Goal: Register for event/course

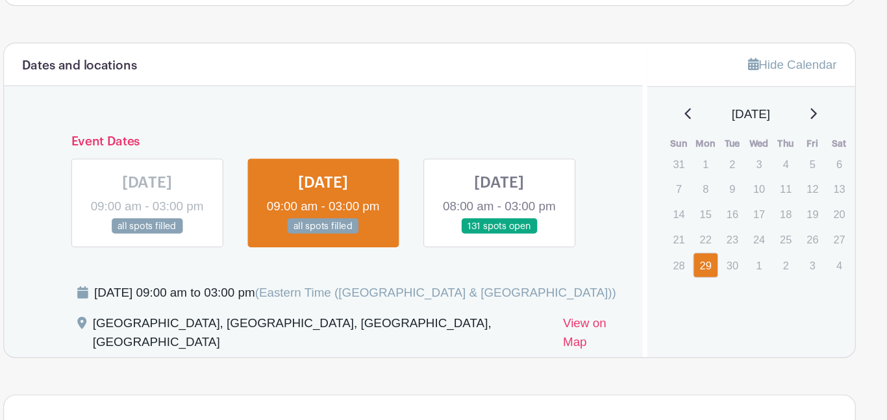
scroll to position [701, 0]
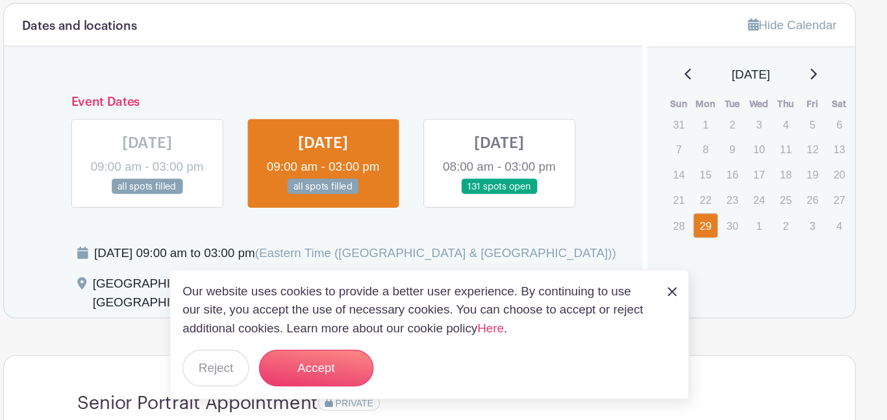
click at [647, 310] on img at bounding box center [650, 309] width 8 height 8
click at [643, 310] on div "Our website uses cookies to provide a better user experience. By continuing to …" at bounding box center [443, 345] width 441 height 110
click at [653, 309] on img at bounding box center [650, 309] width 8 height 8
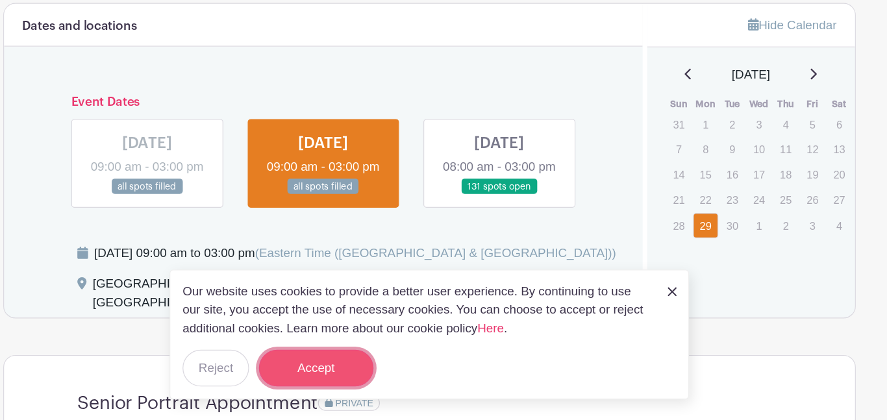
click at [312, 373] on button "Accept" at bounding box center [347, 373] width 97 height 31
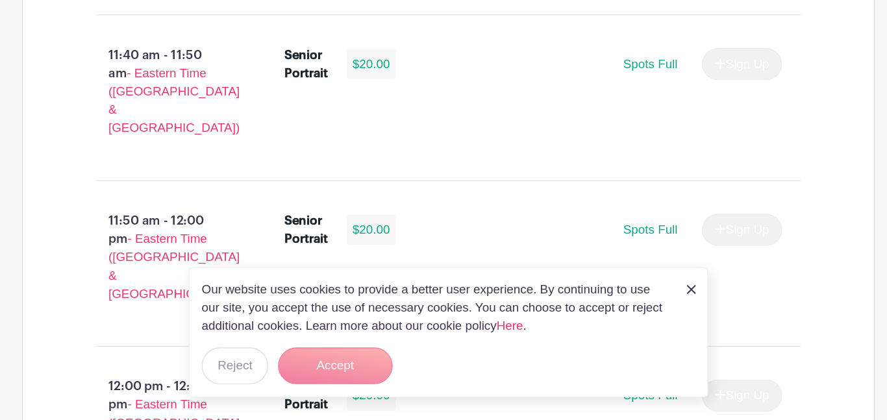
scroll to position [4232, 0]
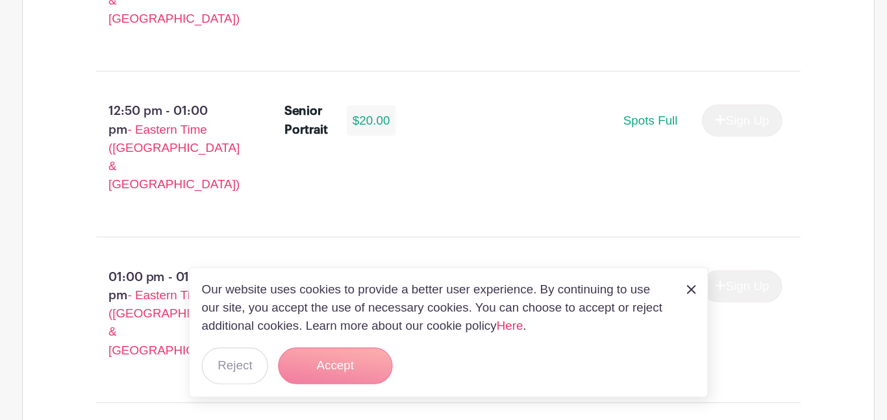
click at [646, 312] on img at bounding box center [650, 309] width 8 height 8
click at [645, 312] on div "Our website uses cookies to provide a better user experience. By continuing to …" at bounding box center [443, 345] width 441 height 110
click at [352, 393] on div "Our website uses cookies to provide a better user experience. By continuing to …" at bounding box center [443, 345] width 441 height 110
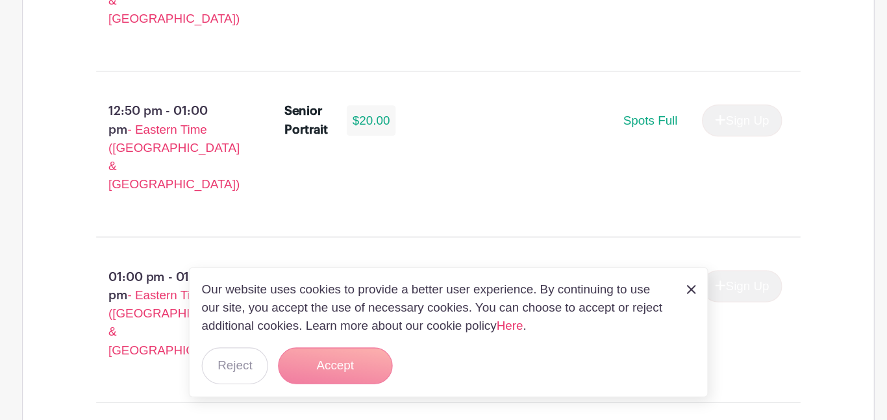
click at [352, 393] on div "Our website uses cookies to provide a better user experience. By continuing to …" at bounding box center [443, 345] width 441 height 110
click at [351, 393] on div "Our website uses cookies to provide a better user experience. By continuing to …" at bounding box center [443, 345] width 441 height 110
click at [332, 373] on form "Accept" at bounding box center [347, 373] width 97 height 31
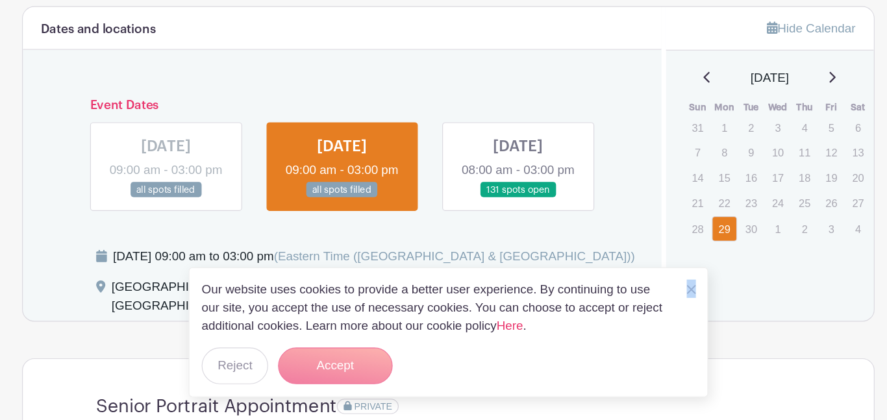
scroll to position [695, 0]
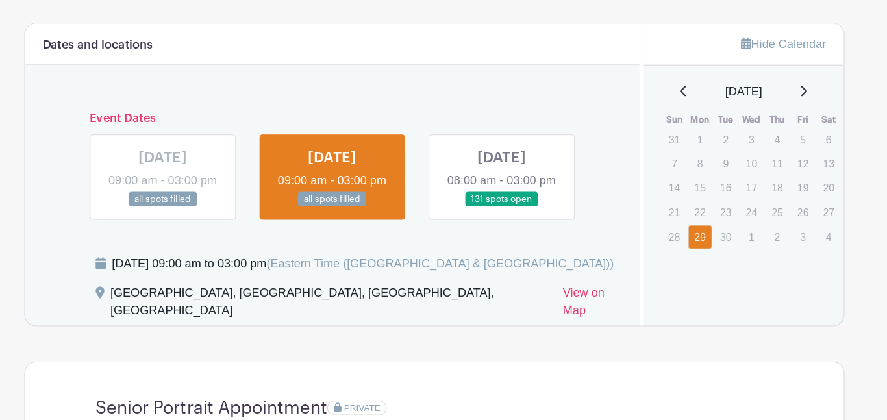
click at [697, 256] on p "30" at bounding box center [700, 258] width 21 height 20
click at [725, 256] on p "1" at bounding box center [723, 258] width 21 height 20
click at [752, 259] on p "2" at bounding box center [746, 258] width 21 height 20
click at [784, 252] on p "4" at bounding box center [791, 258] width 21 height 20
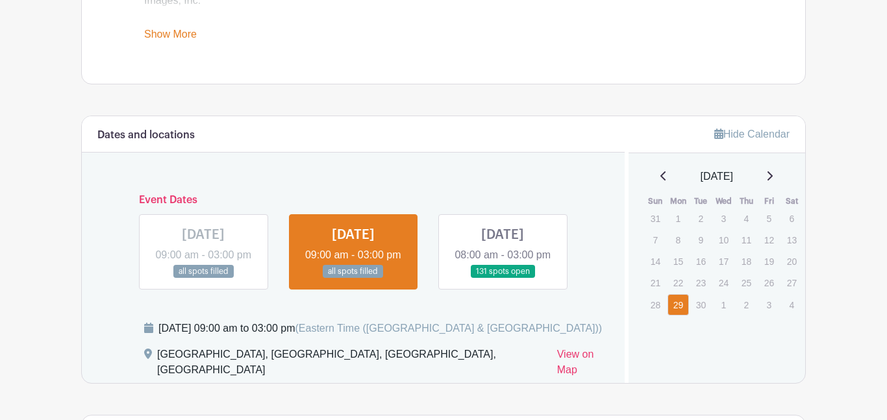
scroll to position [672, 0]
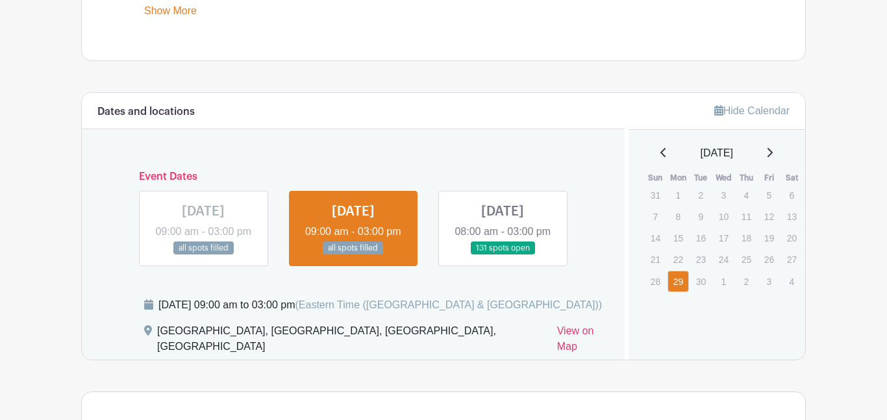
click at [503, 255] on link at bounding box center [503, 255] width 0 height 0
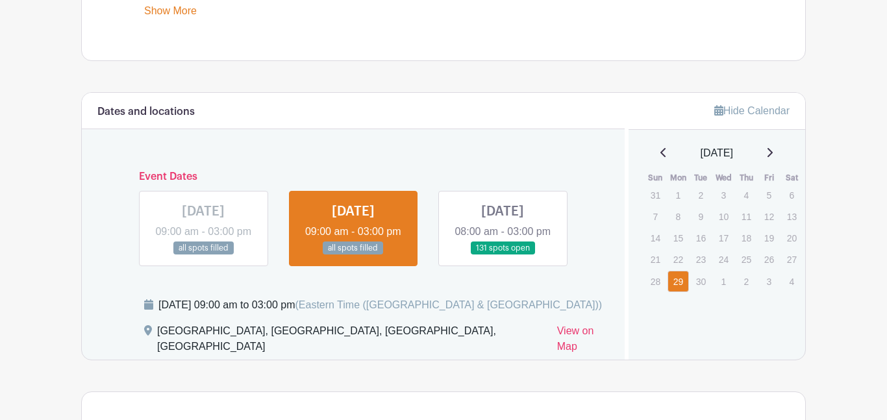
click at [503, 255] on link at bounding box center [503, 255] width 0 height 0
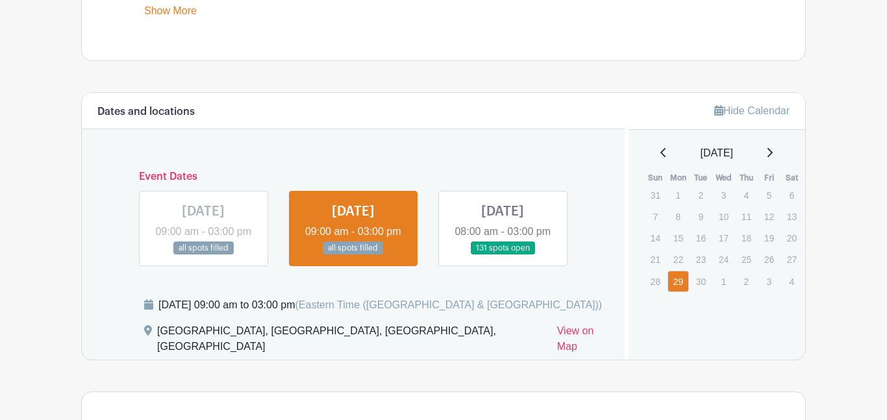
click at [503, 255] on link at bounding box center [503, 255] width 0 height 0
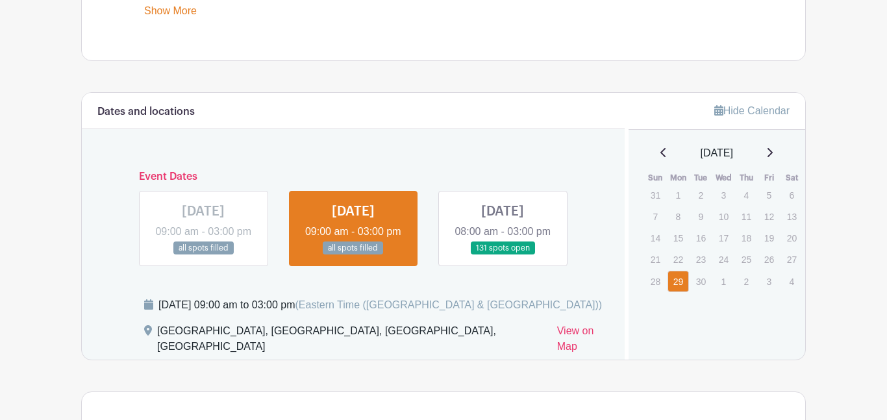
click at [503, 255] on link at bounding box center [503, 255] width 0 height 0
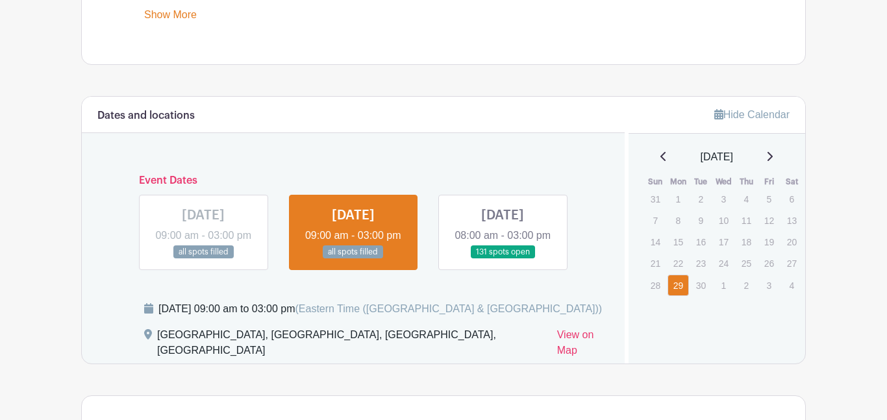
click at [773, 153] on icon at bounding box center [769, 156] width 5 height 9
click at [353, 259] on link at bounding box center [353, 259] width 0 height 0
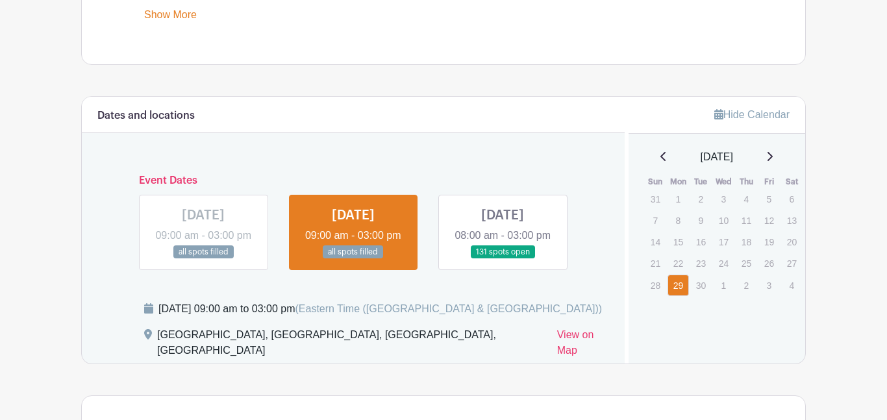
click at [503, 259] on link at bounding box center [503, 259] width 0 height 0
click at [203, 259] on link at bounding box center [203, 259] width 0 height 0
click at [503, 259] on link at bounding box center [503, 259] width 0 height 0
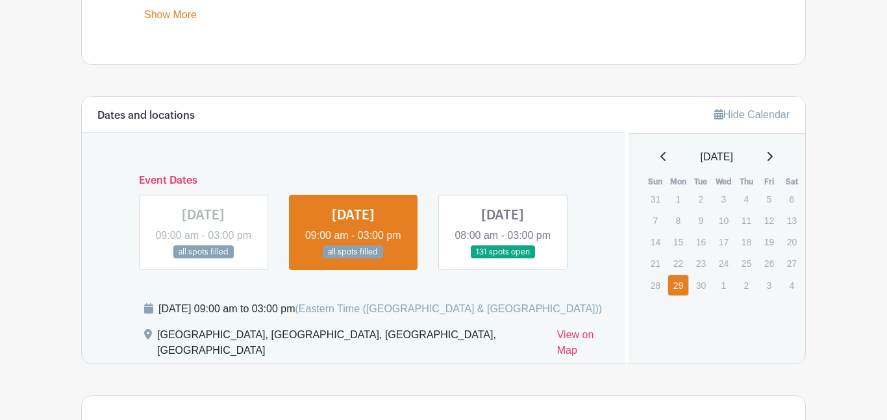
click at [503, 259] on link at bounding box center [503, 259] width 0 height 0
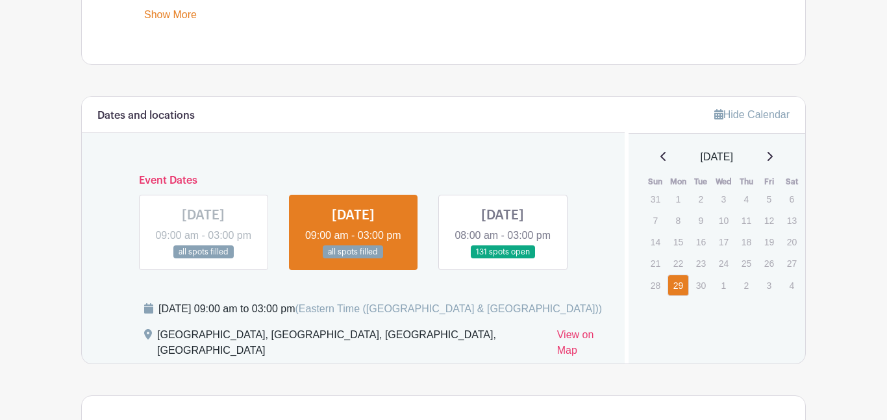
click at [503, 259] on link at bounding box center [503, 259] width 0 height 0
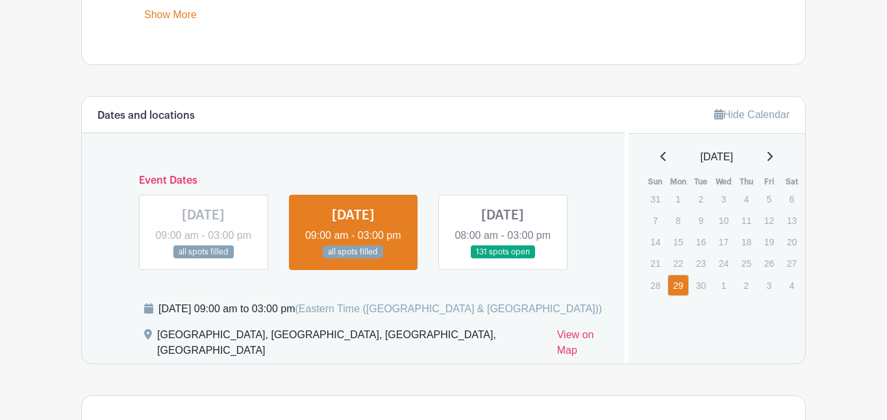
click at [503, 259] on link at bounding box center [503, 259] width 0 height 0
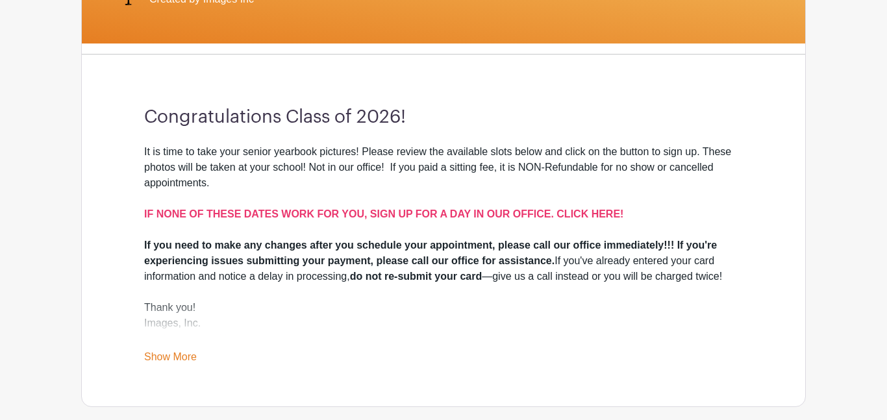
scroll to position [330, 0]
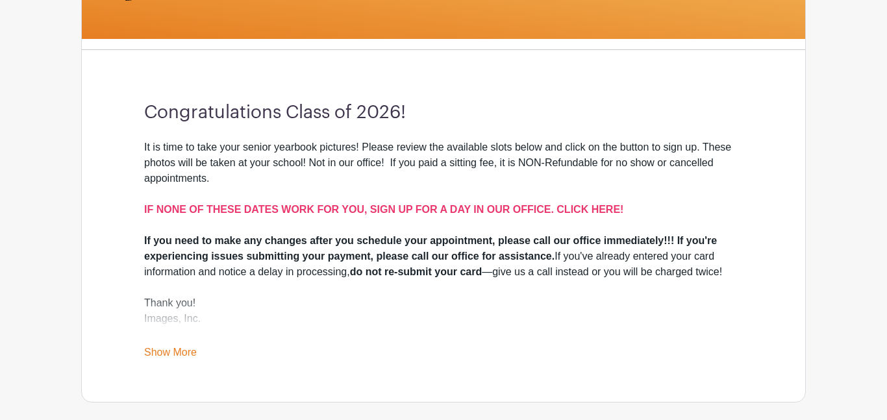
click at [176, 347] on link "Show More" at bounding box center [170, 355] width 53 height 16
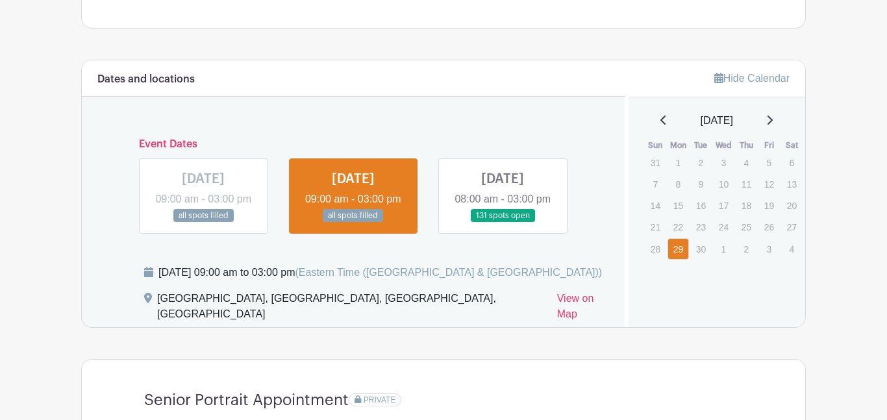
scroll to position [725, 0]
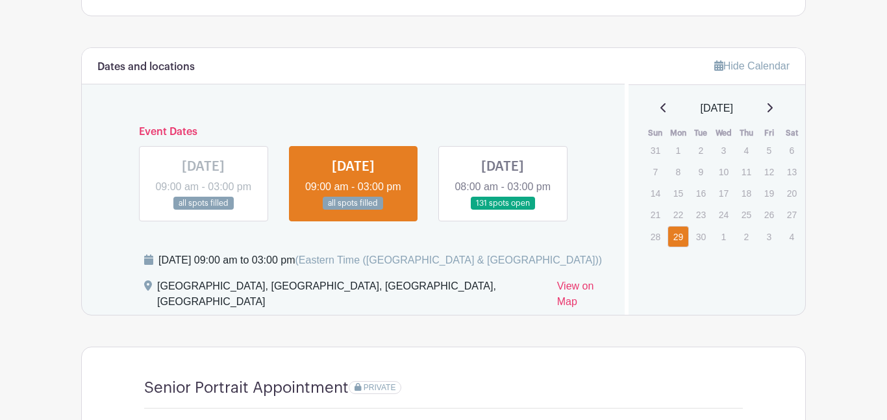
click at [503, 210] on link at bounding box center [503, 210] width 0 height 0
click at [718, 114] on span "[DATE]" at bounding box center [717, 109] width 32 height 16
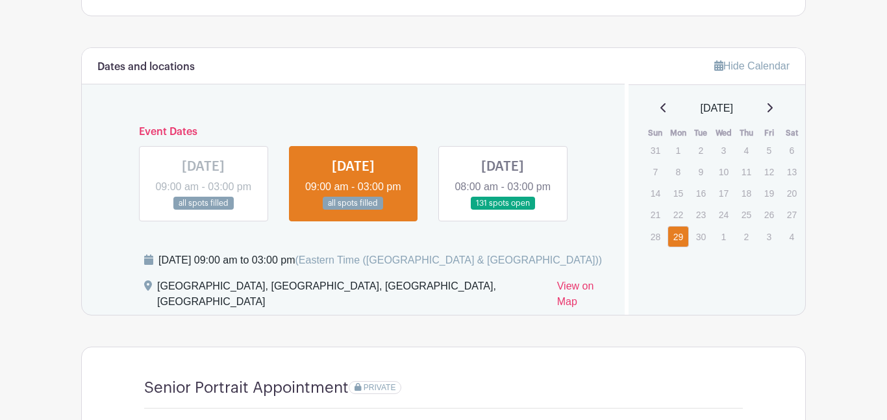
click at [759, 64] on link "Hide Calendar" at bounding box center [751, 65] width 75 height 11
click at [576, 279] on div "Monday, September 29, 2025 at 09:00 am to 03:00 pm (Eastern Time (US & Canada))" at bounding box center [376, 266] width 465 height 26
click at [560, 306] on link "View on Map" at bounding box center [583, 297] width 52 height 36
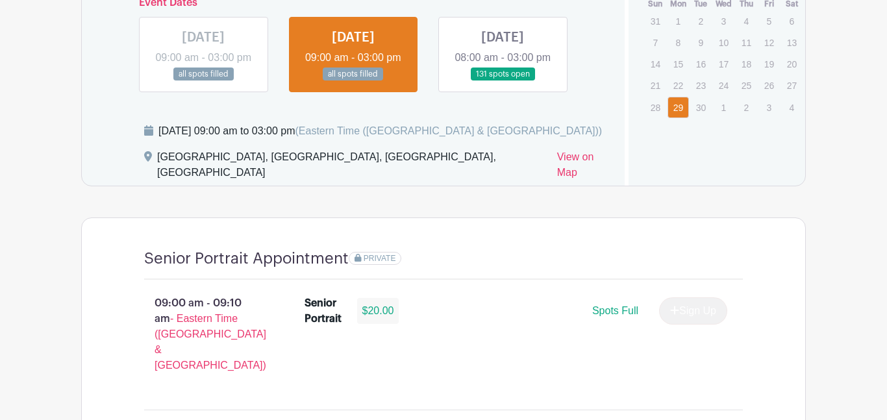
scroll to position [847, 0]
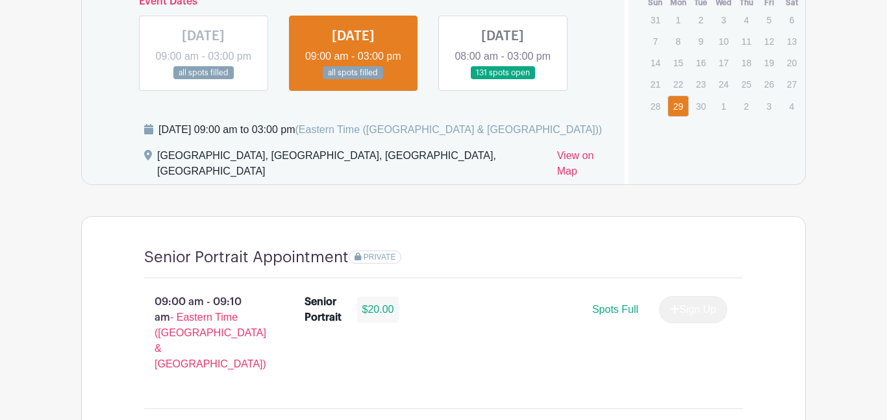
click at [503, 80] on link at bounding box center [503, 80] width 0 height 0
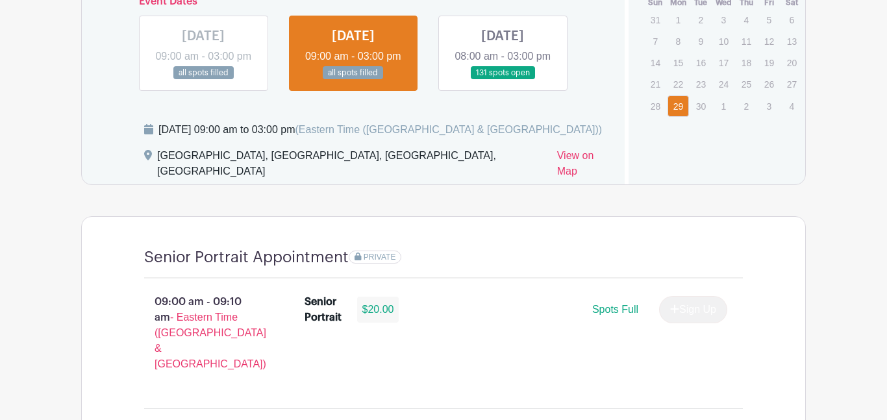
click at [503, 80] on link at bounding box center [503, 80] width 0 height 0
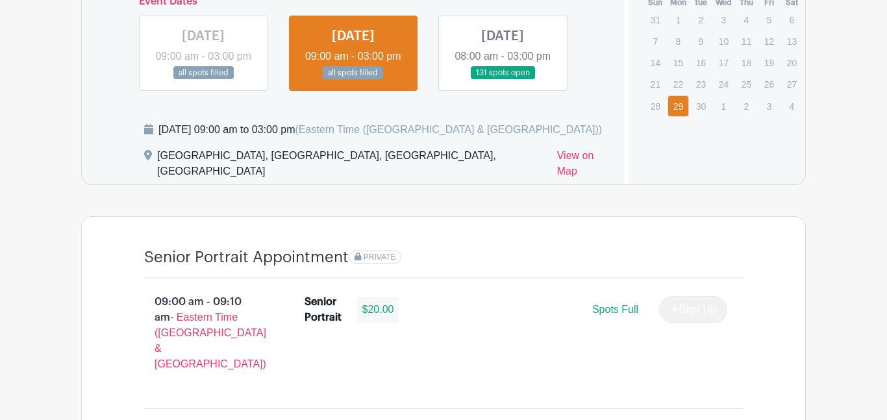
click at [503, 80] on link at bounding box center [503, 80] width 0 height 0
drag, startPoint x: 517, startPoint y: 83, endPoint x: 745, endPoint y: 184, distance: 249.1
click at [745, 184] on div "Dates and locations Event Dates [DATE] 09:00 am - 03:00 pm all spots filled [DA…" at bounding box center [443, 51] width 723 height 267
click at [612, 102] on div "Dates and locations Event Dates [DATE] 09:00 am - 03:00 pm all spots filled [DA…" at bounding box center [353, 51] width 543 height 267
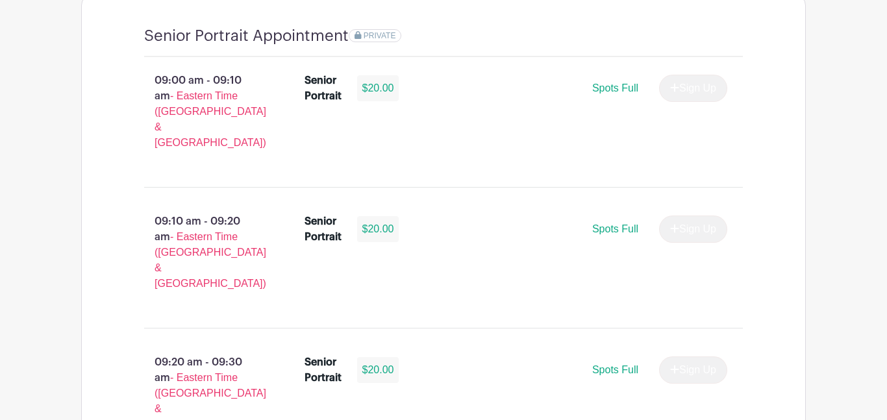
click at [659, 102] on div "Sign Up" at bounding box center [688, 88] width 79 height 27
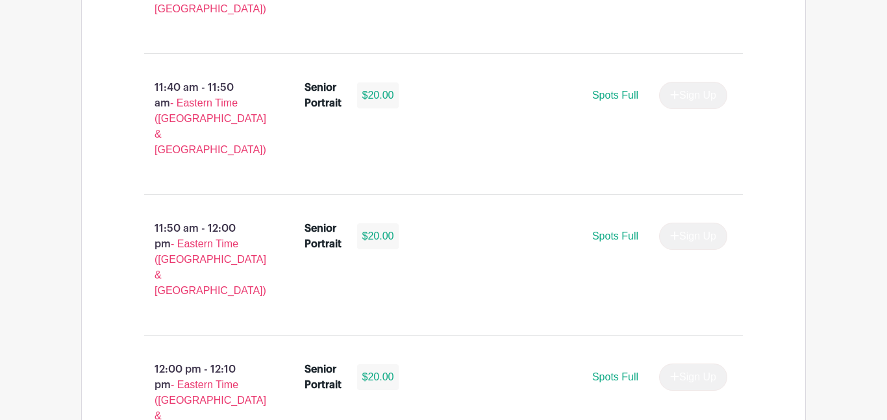
scroll to position [4232, 0]
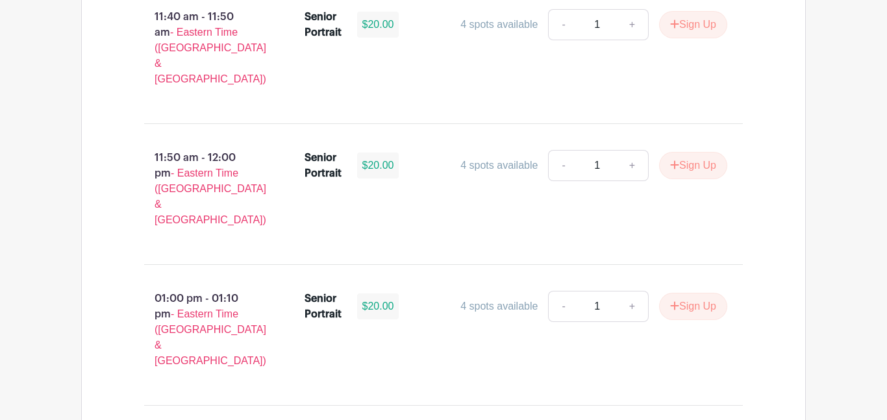
scroll to position [4860, 0]
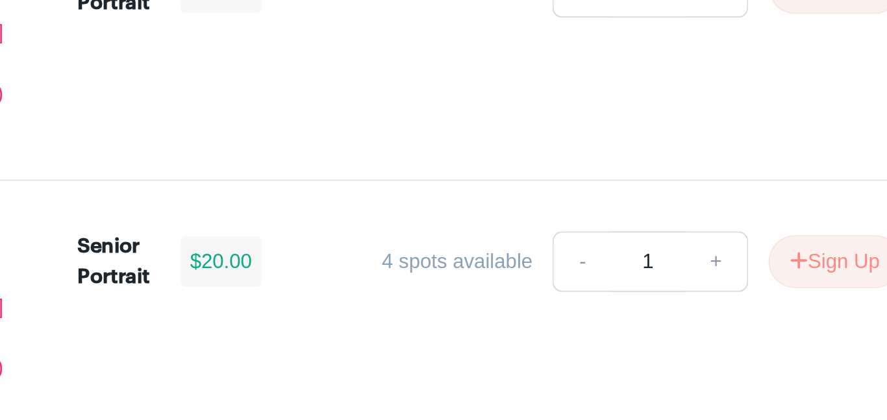
type input "1"
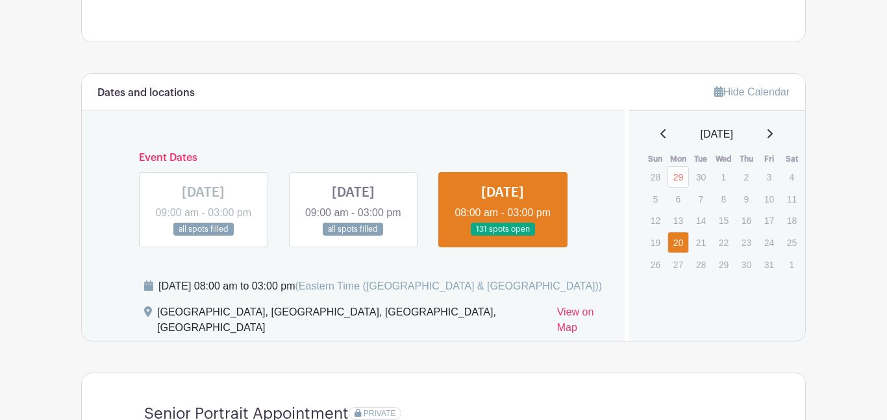
scroll to position [703, 0]
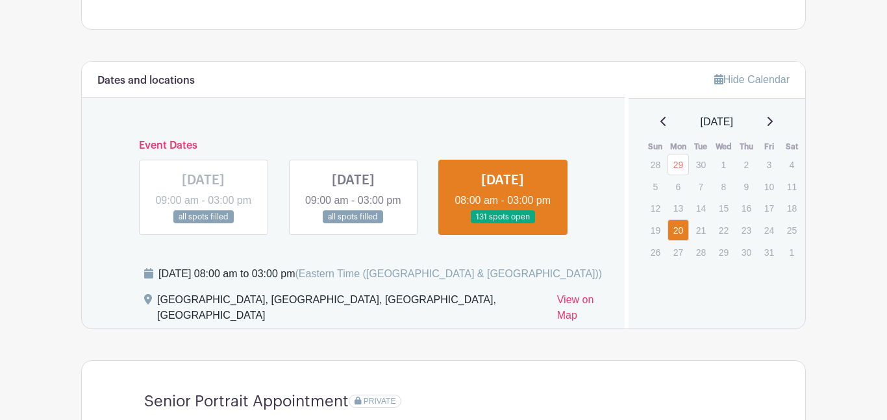
click at [503, 224] on link at bounding box center [503, 224] width 0 height 0
click at [353, 224] on link at bounding box center [353, 224] width 0 height 0
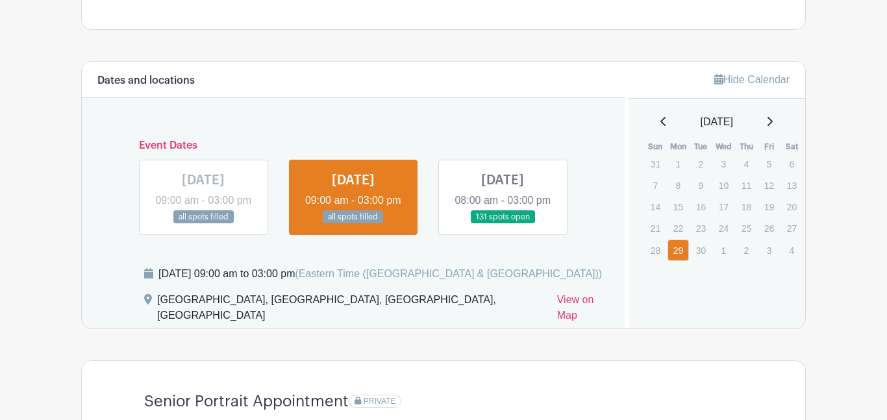
click at [503, 224] on link at bounding box center [503, 224] width 0 height 0
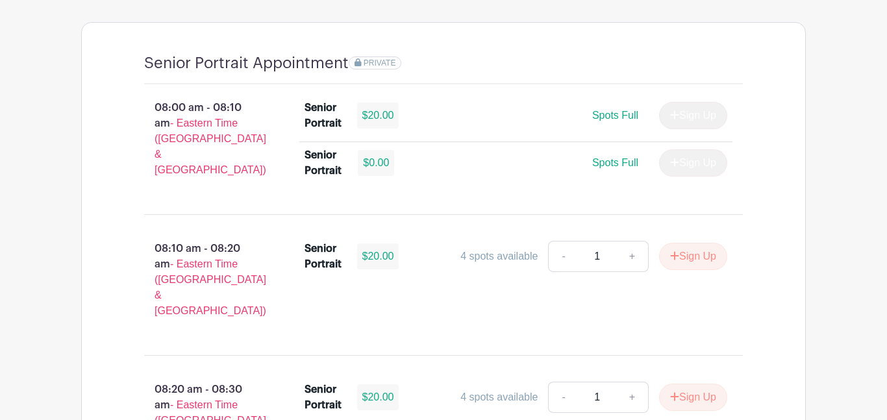
scroll to position [1043, 0]
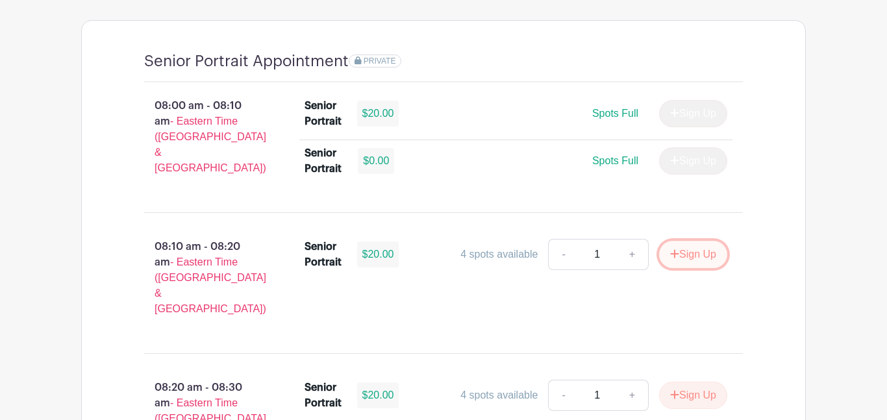
click at [688, 268] on button "Sign Up" at bounding box center [693, 254] width 68 height 27
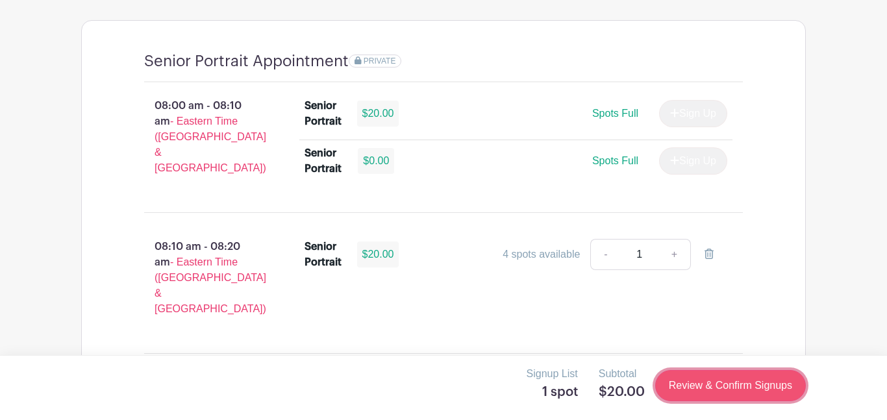
click at [678, 394] on link "Review & Confirm Signups" at bounding box center [730, 385] width 151 height 31
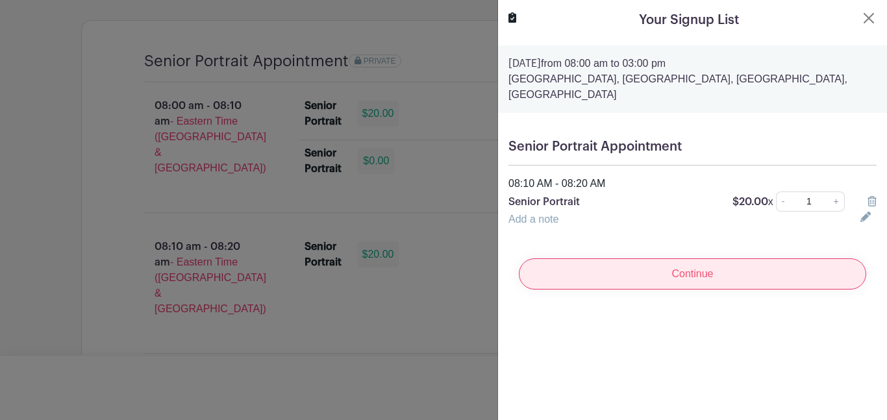
click at [695, 266] on input "Continue" at bounding box center [692, 273] width 347 height 31
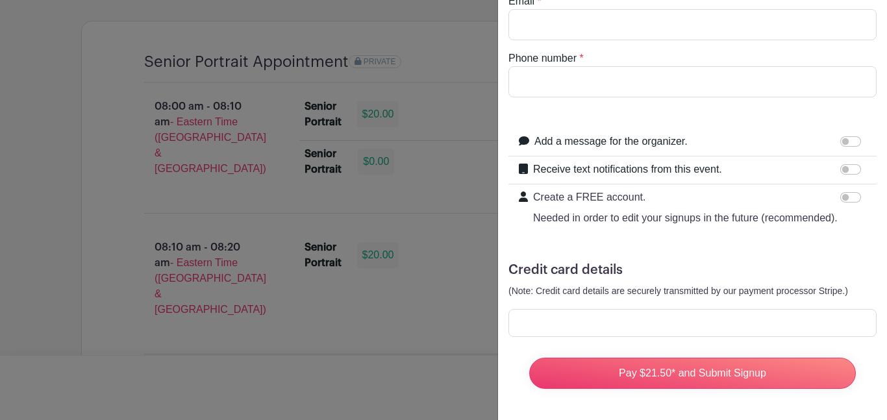
scroll to position [0, 0]
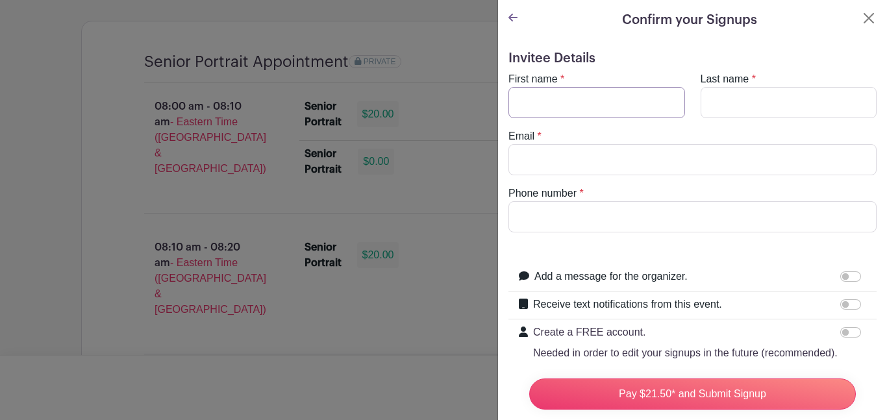
click at [590, 92] on input "First name" at bounding box center [596, 102] width 177 height 31
type input "L"
type input "[PERSON_NAME]"
type input "[EMAIL_ADDRESS][DOMAIN_NAME]"
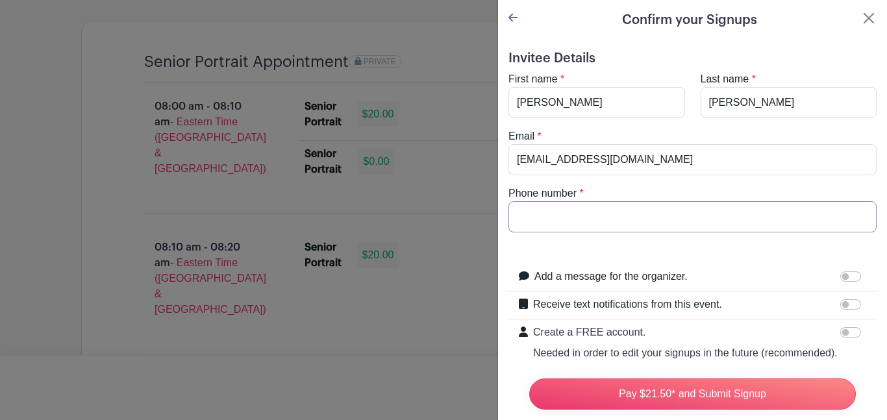
type input "8645532164"
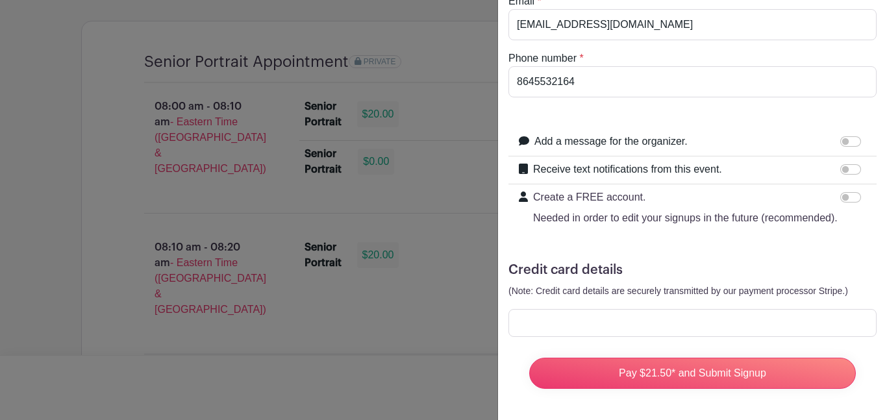
click at [583, 338] on form "Invitee Details First name * [PERSON_NAME] Last name * [PERSON_NAME] Email * [E…" at bounding box center [692, 158] width 368 height 484
click at [662, 316] on div at bounding box center [692, 323] width 368 height 28
click at [844, 142] on input "Add a message for the organizer." at bounding box center [850, 141] width 21 height 10
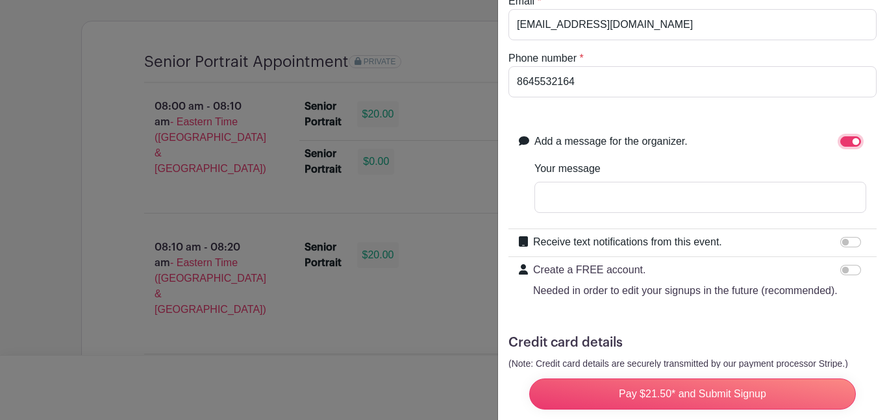
click at [851, 141] on input "Add a message for the organizer." at bounding box center [850, 141] width 21 height 10
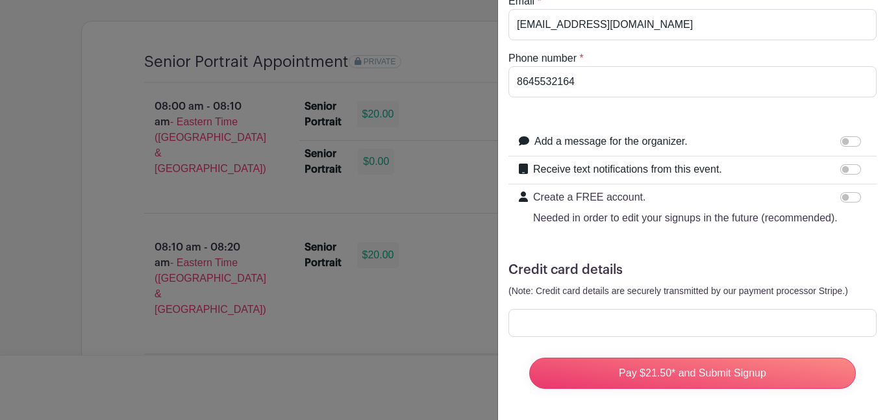
click at [848, 148] on div at bounding box center [853, 142] width 26 height 16
click at [849, 146] on input "Add a message for the organizer." at bounding box center [850, 141] width 21 height 10
checkbox input "true"
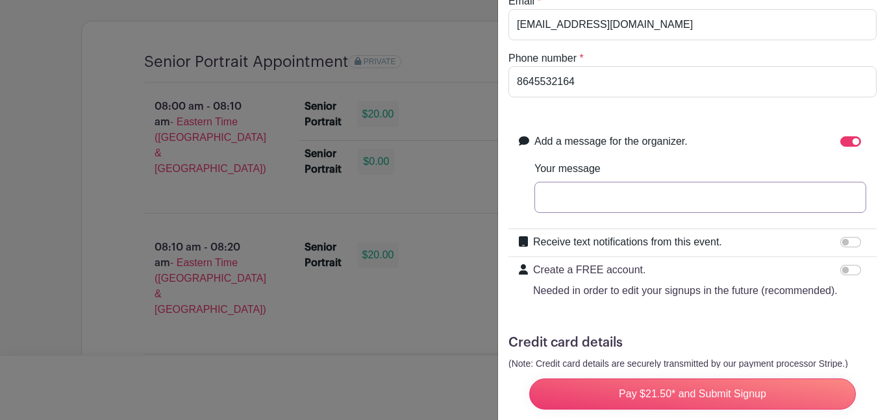
click at [697, 200] on input "Your message" at bounding box center [700, 197] width 332 height 31
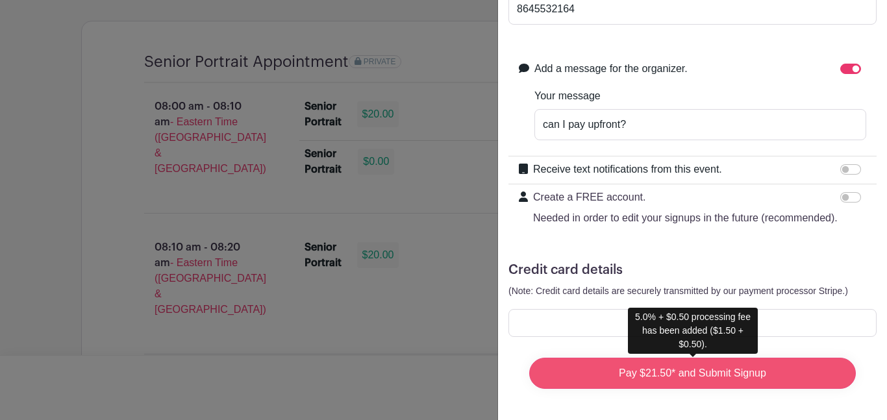
click at [661, 379] on input "Pay $21.50* and Submit Signup" at bounding box center [692, 373] width 327 height 31
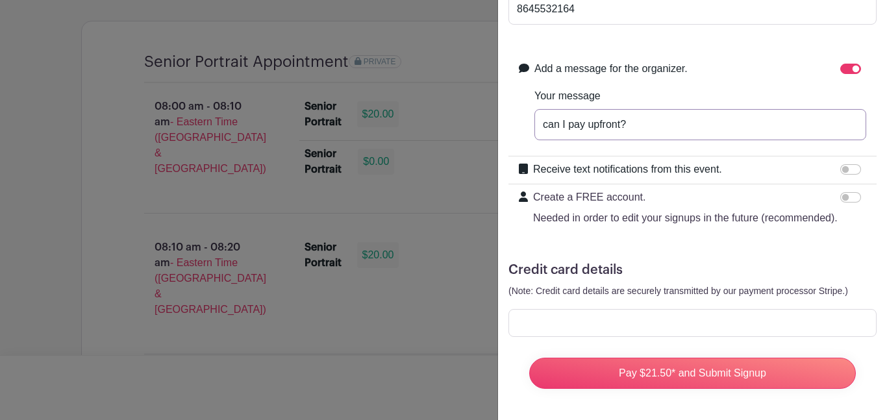
drag, startPoint x: 675, startPoint y: 121, endPoint x: 473, endPoint y: 131, distance: 202.2
type input "="
click at [851, 61] on div at bounding box center [853, 69] width 26 height 16
click at [854, 73] on input "Add a message for the organizer." at bounding box center [850, 69] width 21 height 10
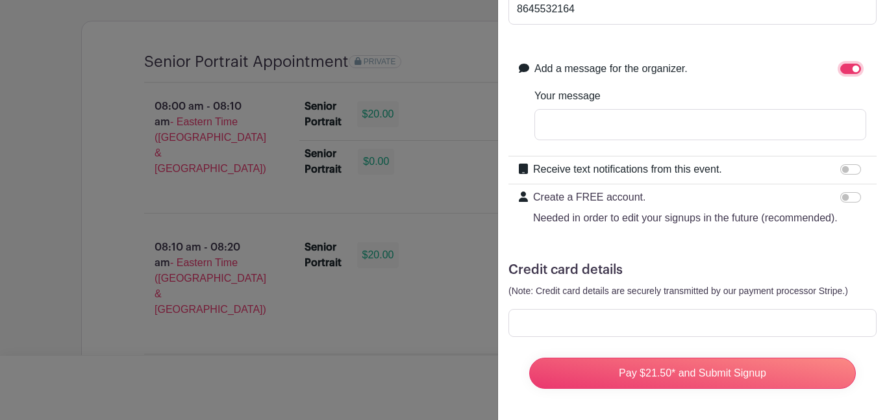
checkbox input "false"
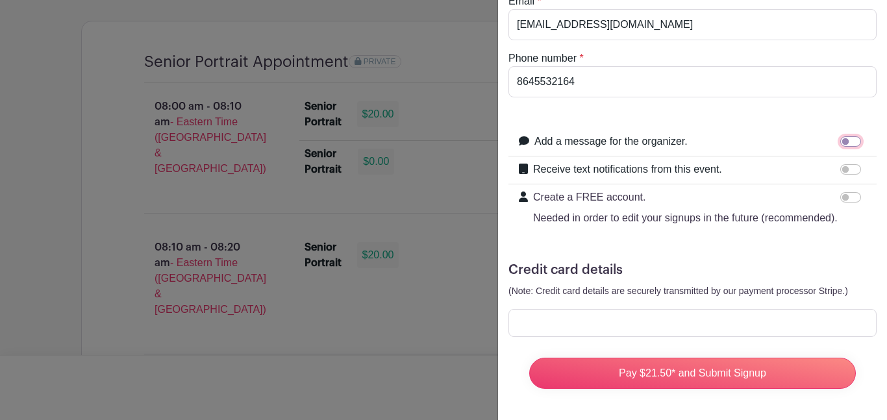
scroll to position [135, 0]
click at [850, 192] on input "Create a FREE account. Needed in order to edit your signups in the future (reco…" at bounding box center [850, 197] width 21 height 10
checkbox input "true"
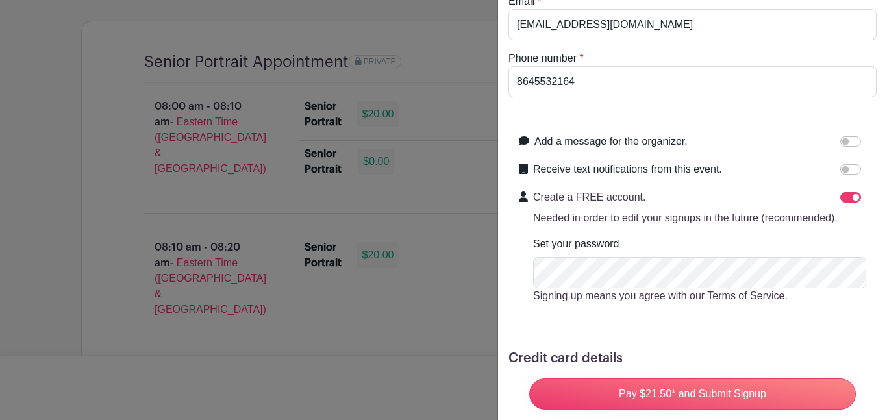
click at [707, 254] on div "Set your password Signing up means you agree with our Terms of Service." at bounding box center [699, 270] width 333 height 68
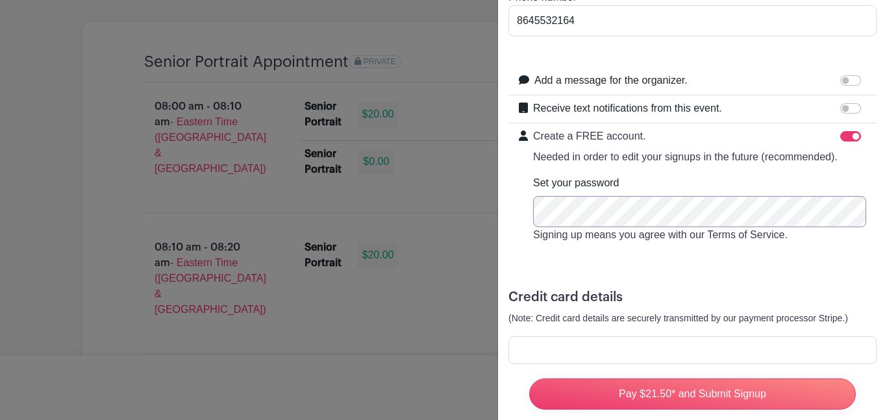
scroll to position [223, 0]
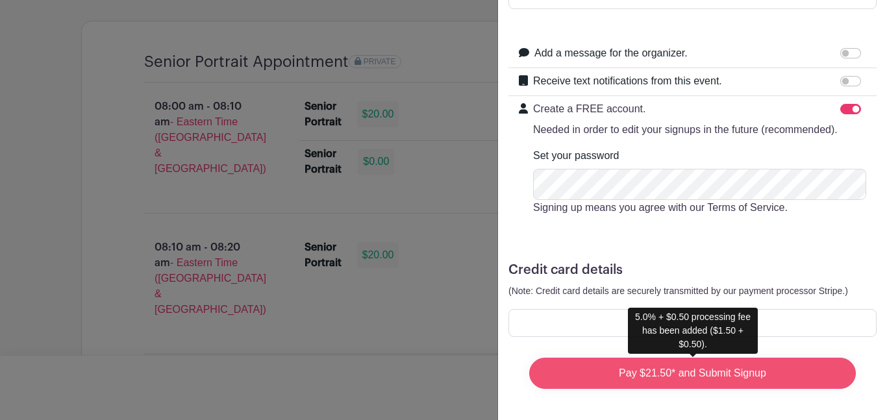
click at [651, 368] on input "Pay $21.50* and Submit Signup" at bounding box center [692, 373] width 327 height 31
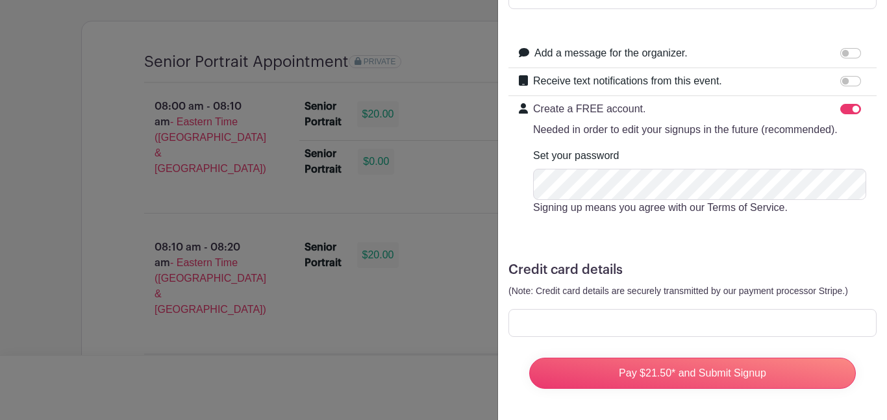
click at [516, 324] on div at bounding box center [692, 323] width 368 height 28
click at [525, 317] on iframe at bounding box center [692, 323] width 351 height 12
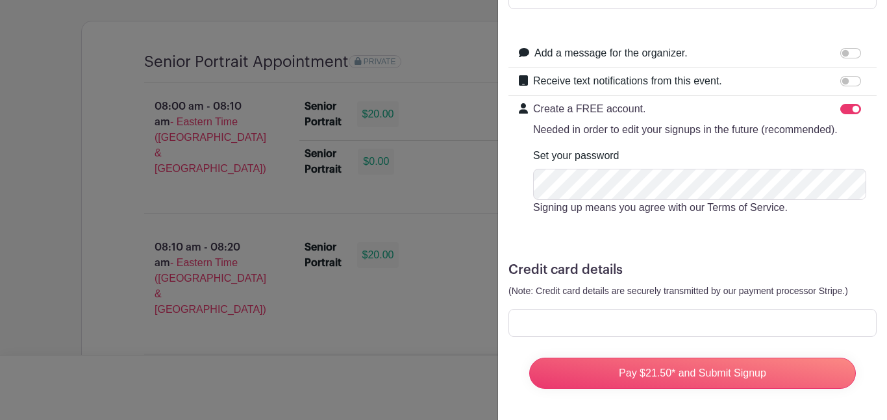
click at [525, 317] on iframe at bounding box center [692, 323] width 351 height 12
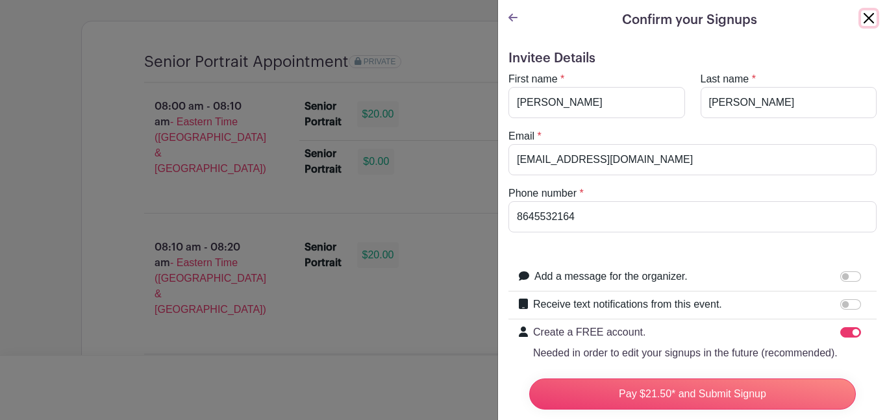
click at [874, 20] on button "Close" at bounding box center [869, 18] width 16 height 16
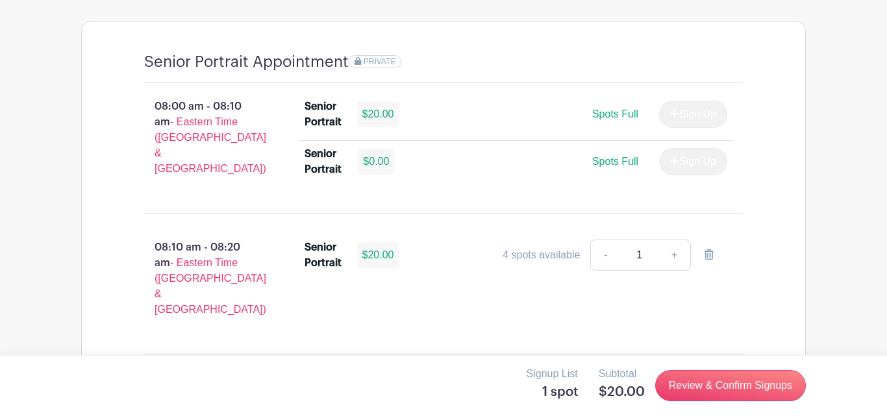
click at [380, 175] on div "$0.00" at bounding box center [376, 162] width 36 height 26
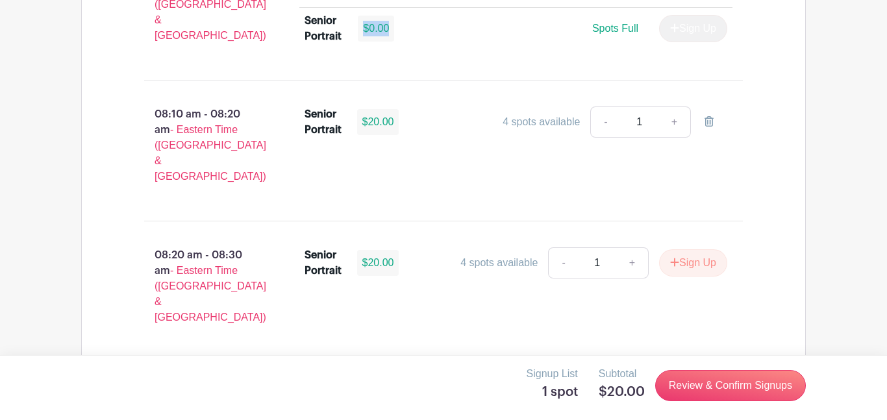
scroll to position [1172, 0]
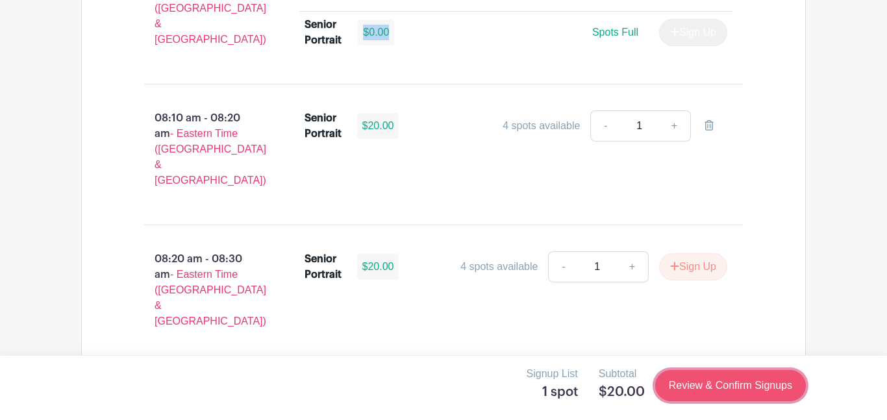
click at [704, 393] on link "Review & Confirm Signups" at bounding box center [730, 385] width 151 height 31
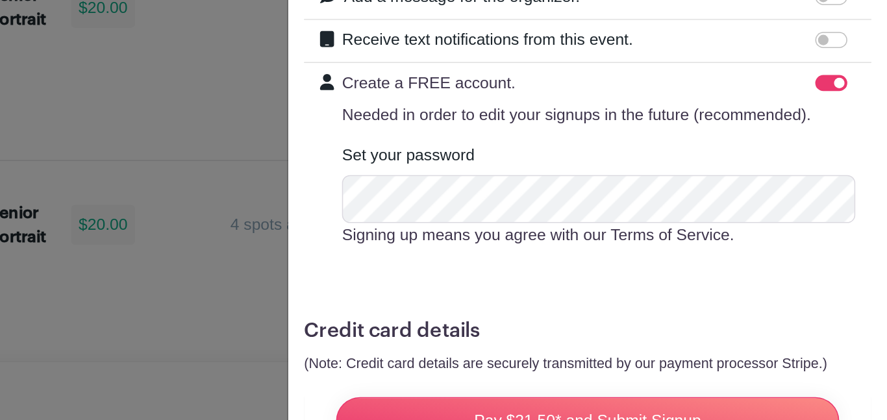
scroll to position [158, 0]
